Goal: Task Accomplishment & Management: Use online tool/utility

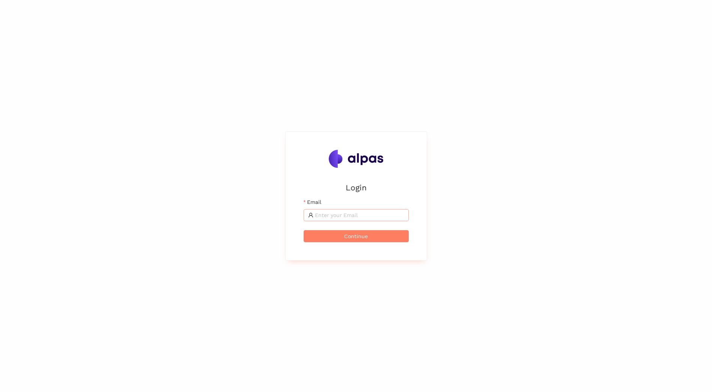
click at [374, 217] on input "Email" at bounding box center [359, 215] width 89 height 8
type input "adrian.binder@sbb.ch"
click at [350, 236] on span "Continue" at bounding box center [356, 236] width 24 height 8
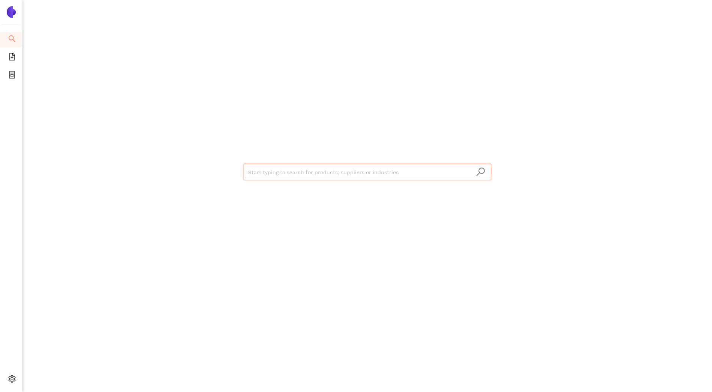
click at [11, 12] on img at bounding box center [11, 12] width 12 height 12
click at [13, 55] on icon "file-add" at bounding box center [12, 57] width 6 height 8
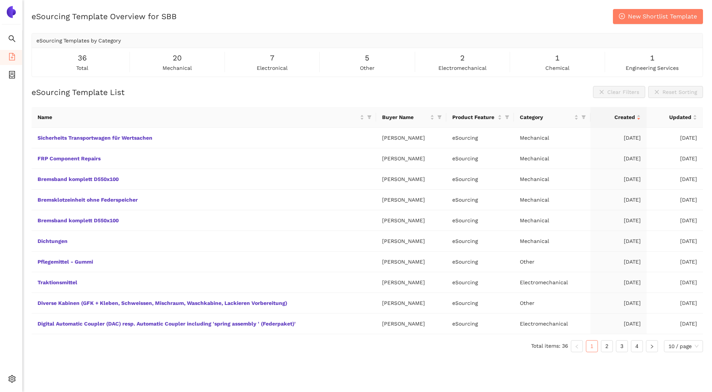
click at [13, 12] on img at bounding box center [11, 12] width 12 height 12
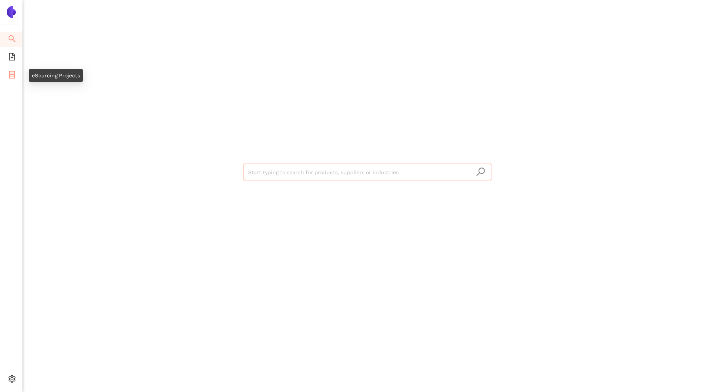
click at [12, 75] on icon "container" at bounding box center [12, 75] width 8 height 8
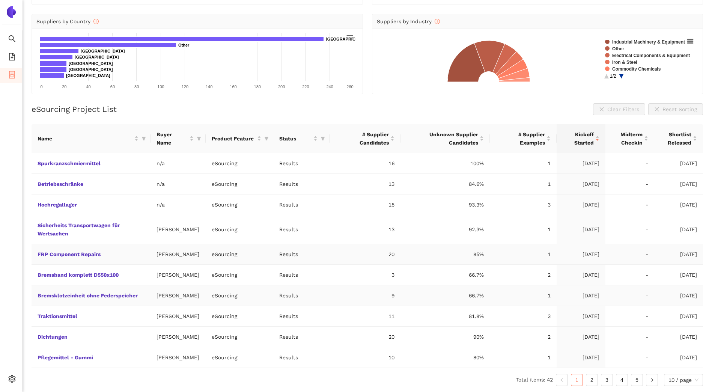
scroll to position [85, 0]
click at [589, 378] on link "2" at bounding box center [591, 379] width 11 height 11
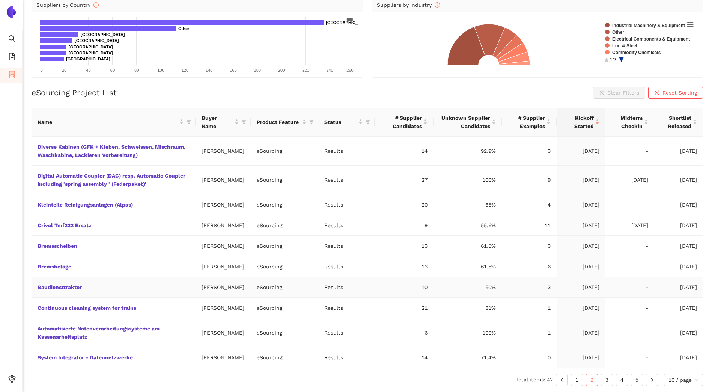
scroll to position [134, 0]
click at [560, 381] on icon "left" at bounding box center [561, 379] width 5 height 5
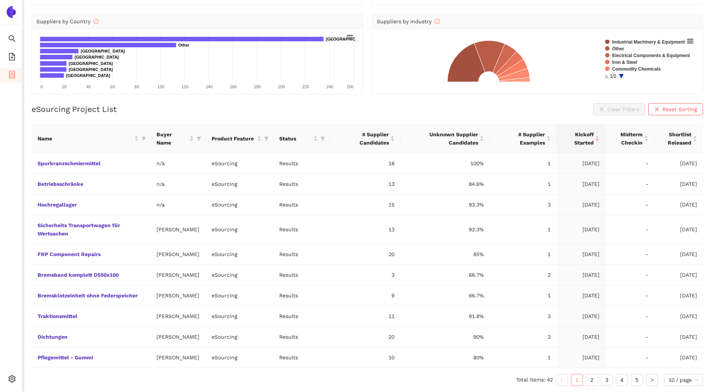
scroll to position [85, 0]
click at [0, 0] on link "Dichtungen" at bounding box center [0, 0] width 0 height 0
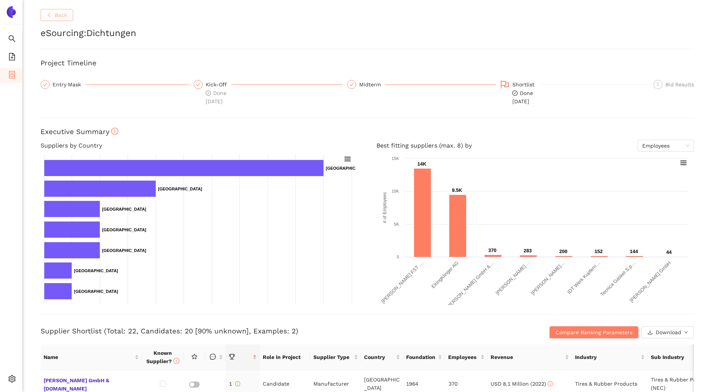
click at [57, 15] on span "Back" at bounding box center [61, 15] width 12 height 8
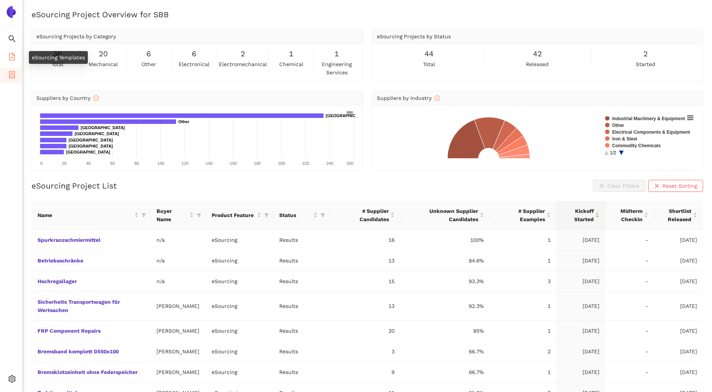
click at [12, 55] on icon "file-add" at bounding box center [12, 57] width 8 height 8
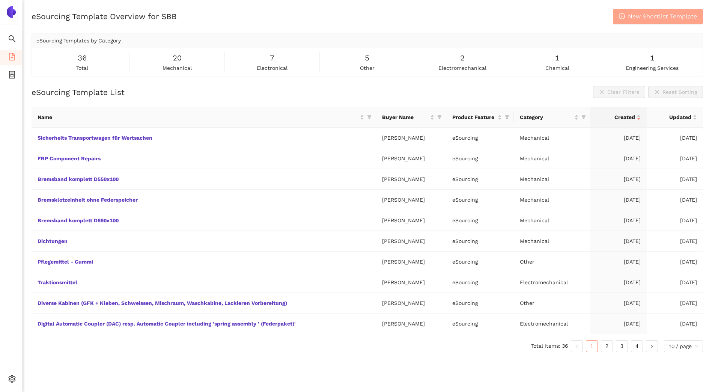
click at [658, 15] on span "New Shortlist Template" at bounding box center [662, 16] width 69 height 9
